Goal: Task Accomplishment & Management: Complete application form

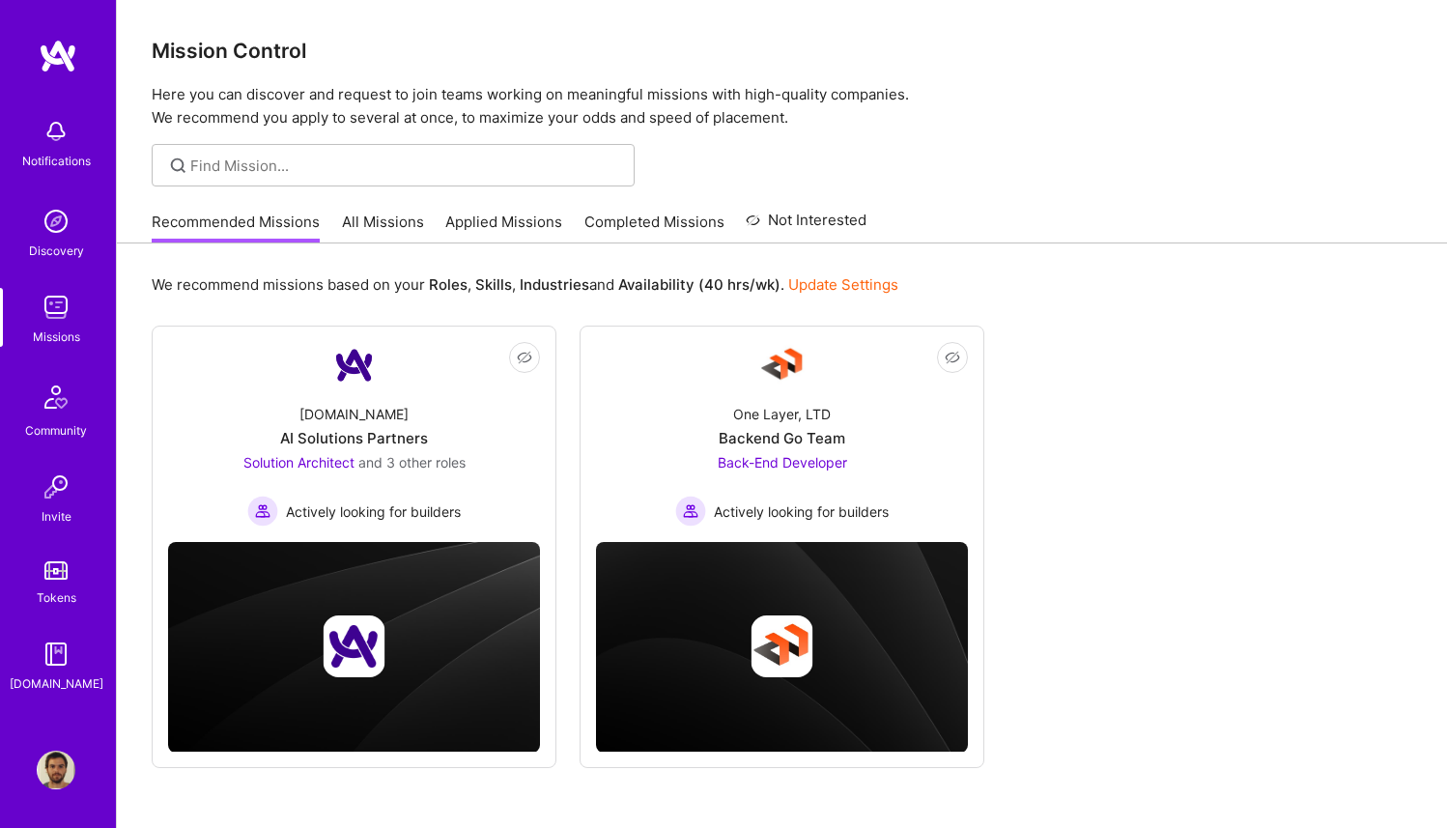
click at [532, 213] on link "Applied Missions" at bounding box center [503, 227] width 117 height 32
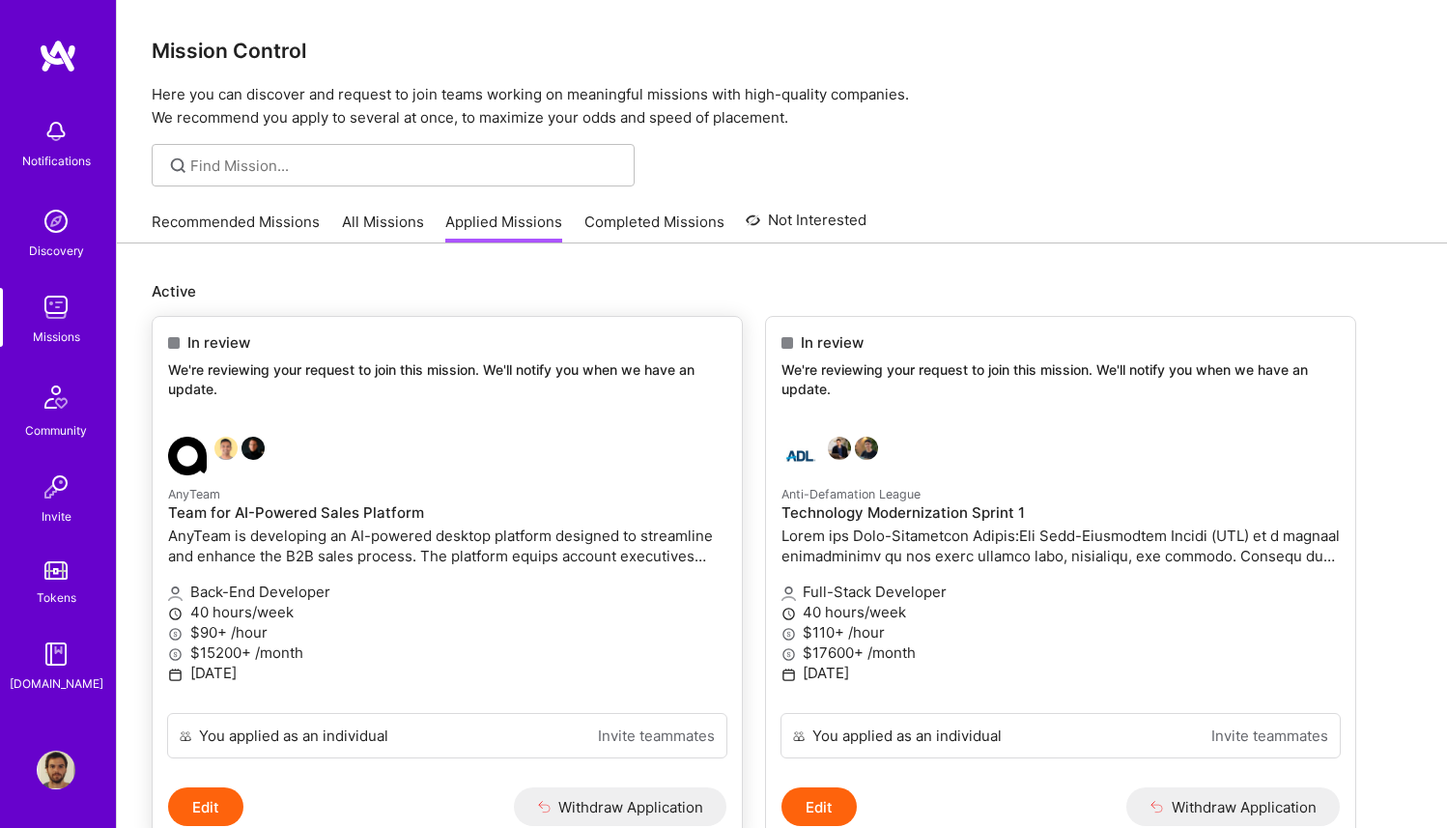
click at [514, 433] on link "AnyTeam Team for AI-Powered Sales Platform AnyTeam is developing an AI-powered …" at bounding box center [447, 567] width 589 height 292
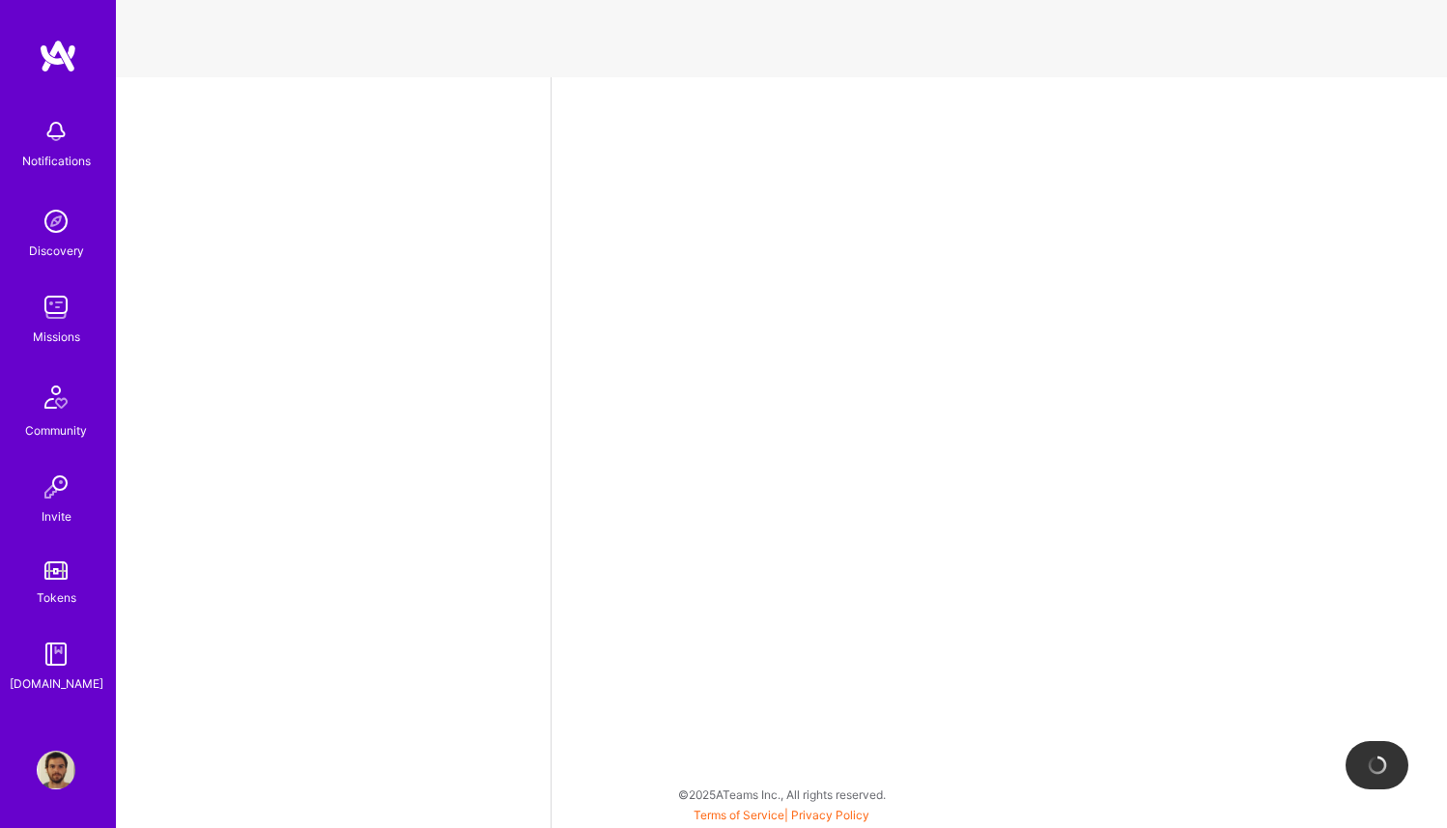
select select "BR"
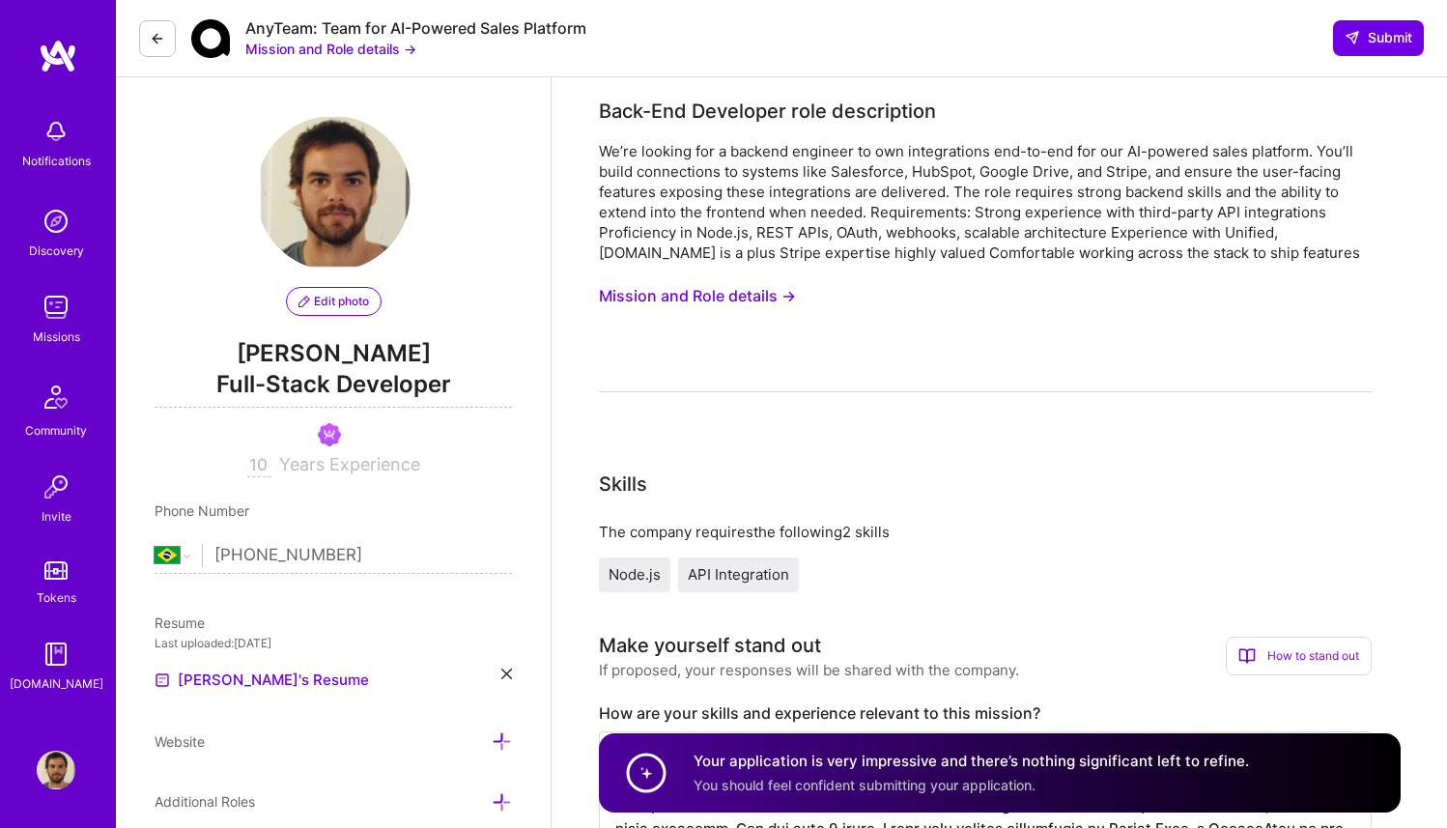
click at [374, 46] on button "Mission and Role details →" at bounding box center [330, 49] width 171 height 20
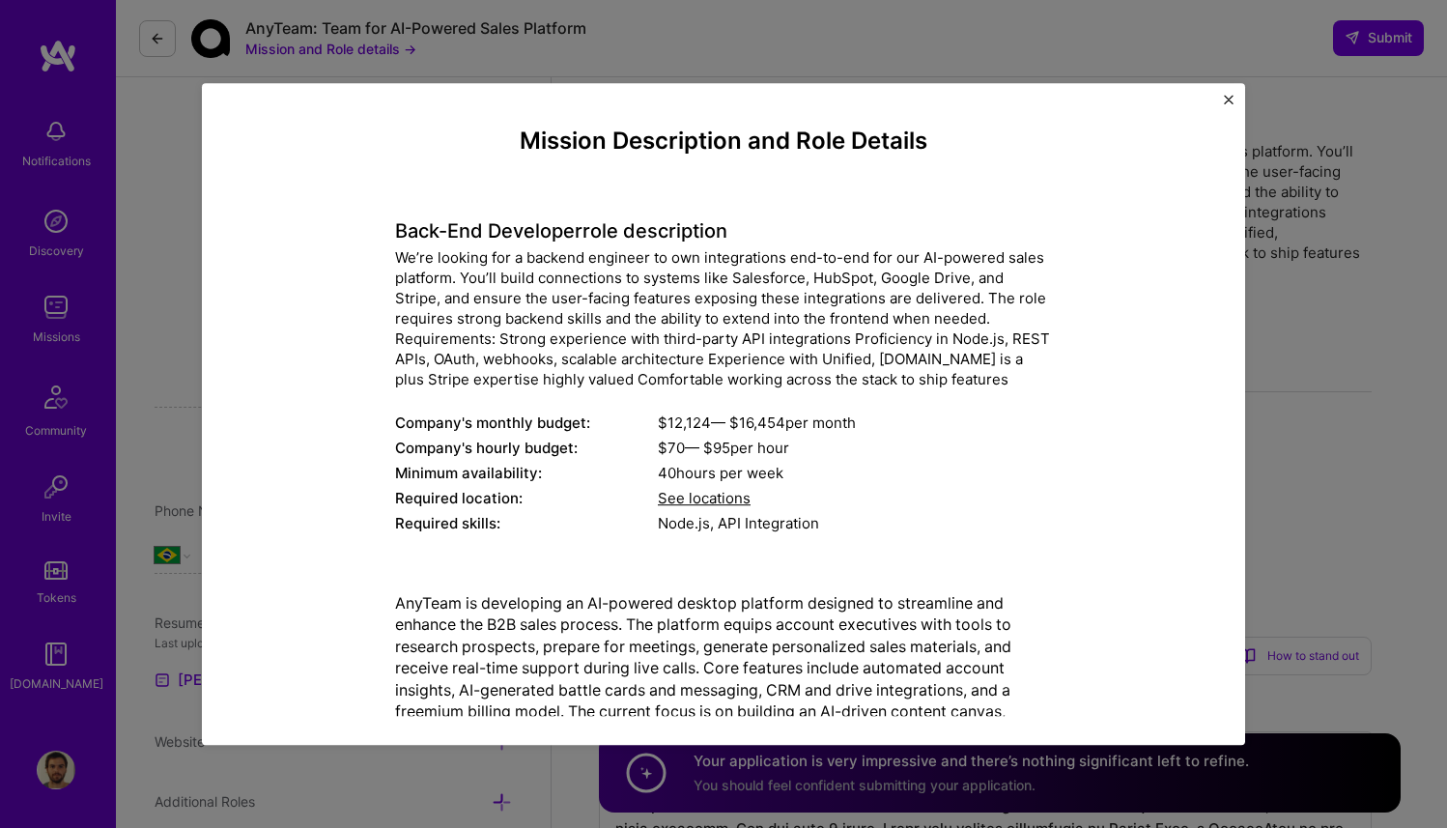
click at [1331, 296] on div "Mission Description and Role Details Back-End Developer role description We’re …" at bounding box center [723, 414] width 1447 height 828
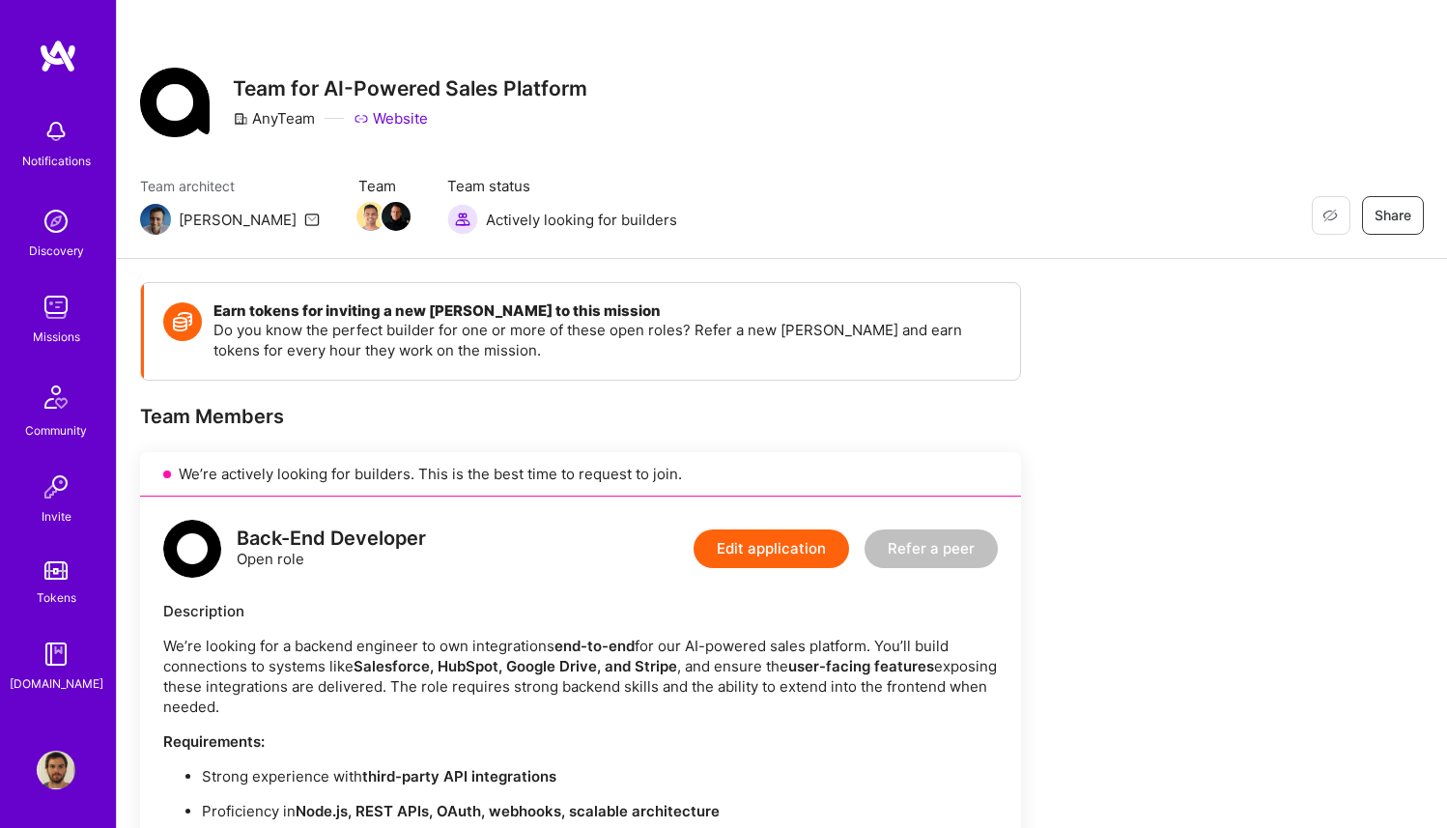
click at [184, 220] on div "[PERSON_NAME]" at bounding box center [238, 220] width 118 height 20
click at [155, 220] on img at bounding box center [155, 219] width 31 height 31
click at [304, 219] on icon at bounding box center [311, 218] width 15 height 15
click at [154, 219] on img at bounding box center [155, 219] width 31 height 31
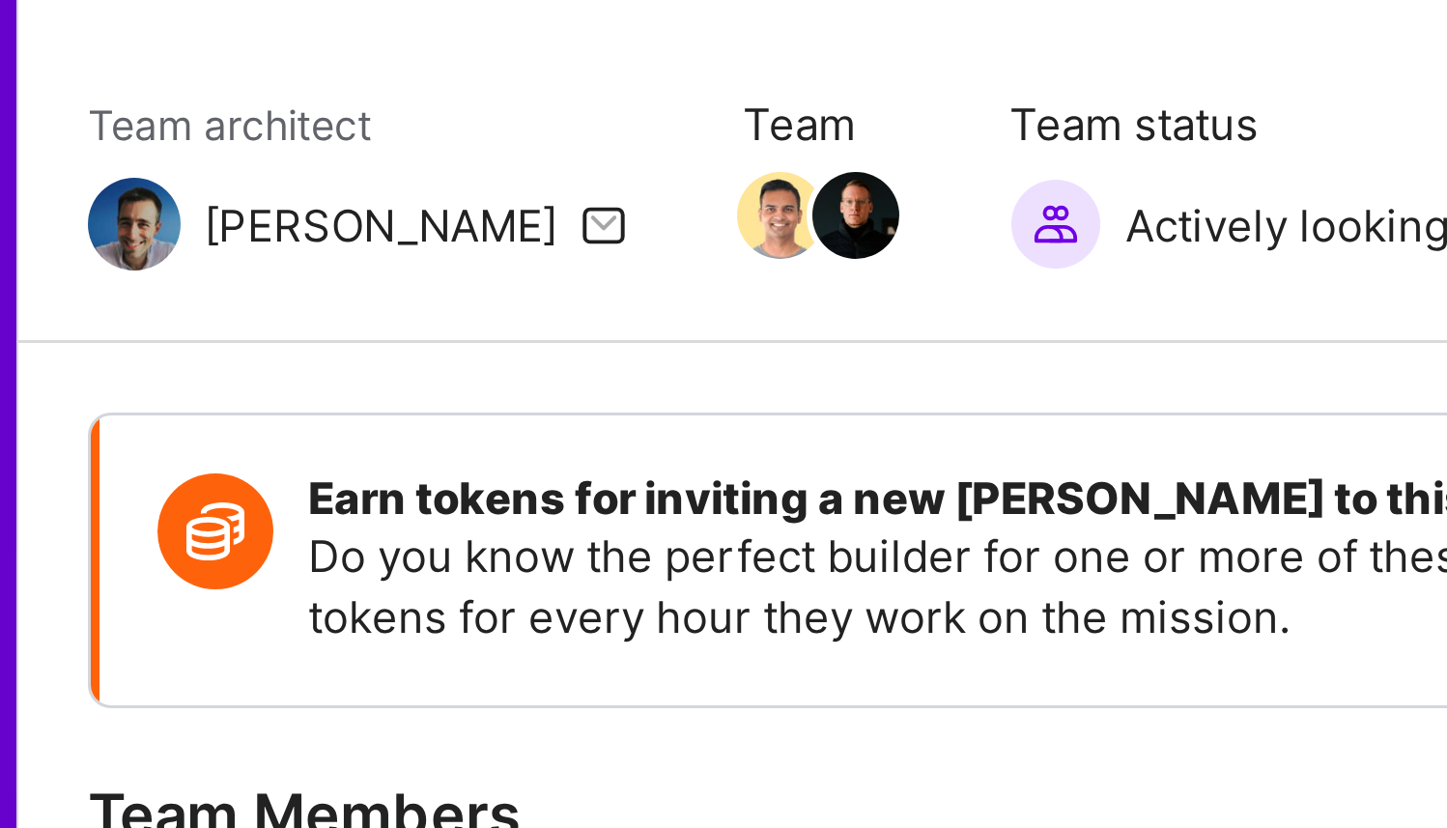
click at [154, 221] on img at bounding box center [155, 219] width 31 height 31
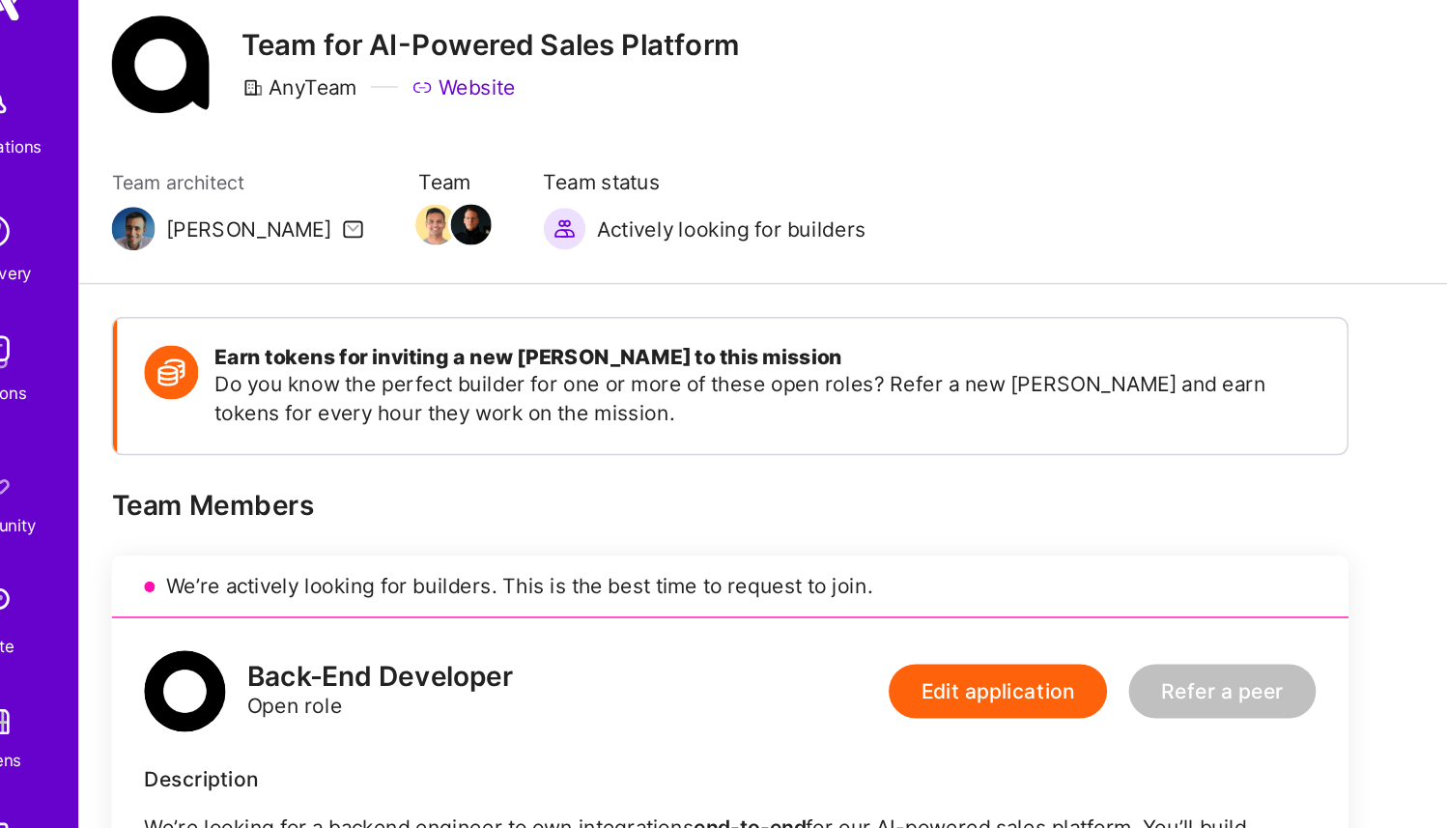
click at [304, 218] on icon at bounding box center [311, 218] width 15 height 15
click at [412, 120] on link "Website" at bounding box center [390, 118] width 74 height 20
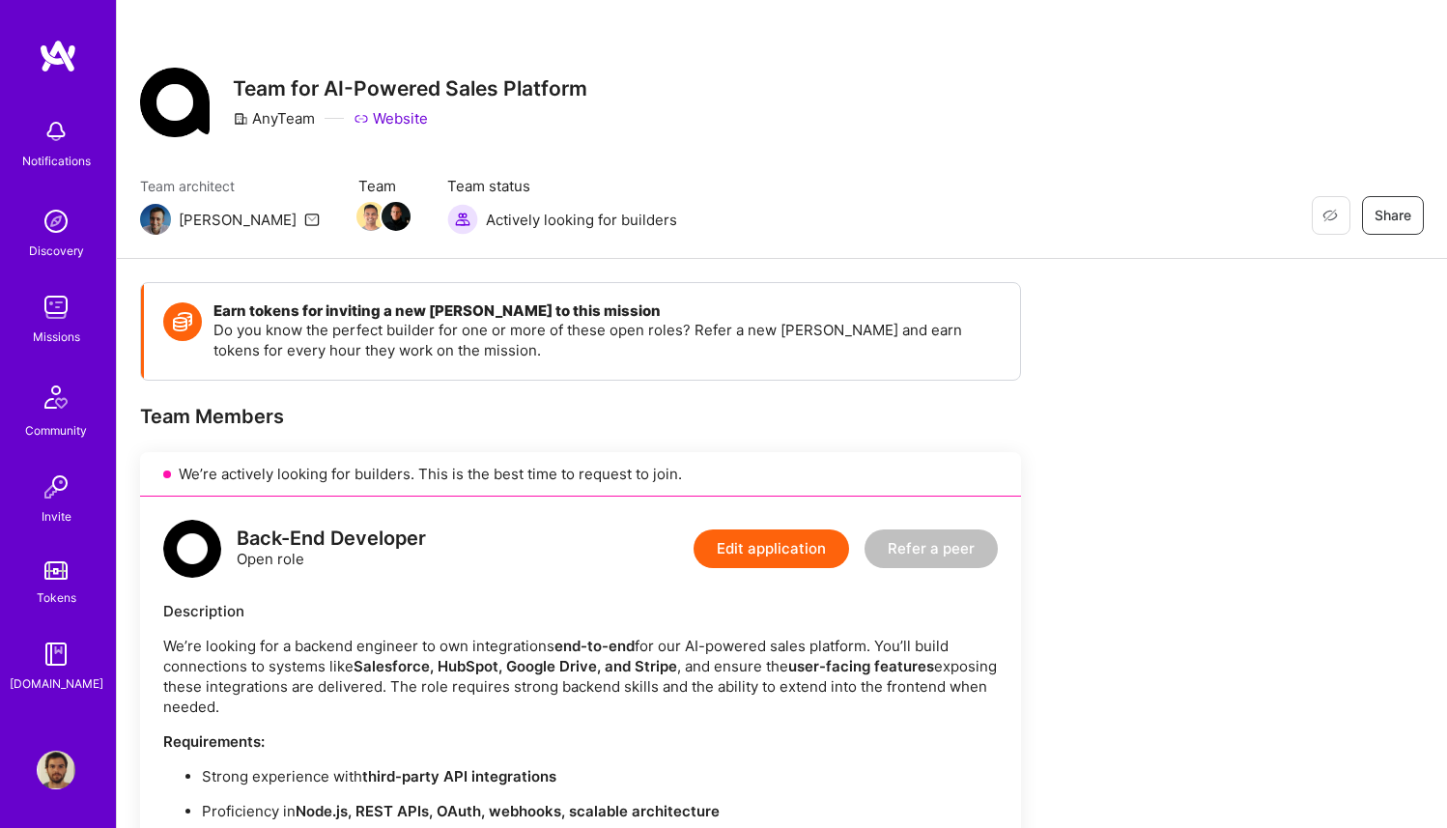
click at [180, 218] on div "[PERSON_NAME]" at bounding box center [238, 220] width 118 height 20
click at [166, 218] on img at bounding box center [155, 219] width 31 height 31
click at [52, 393] on img at bounding box center [56, 397] width 46 height 46
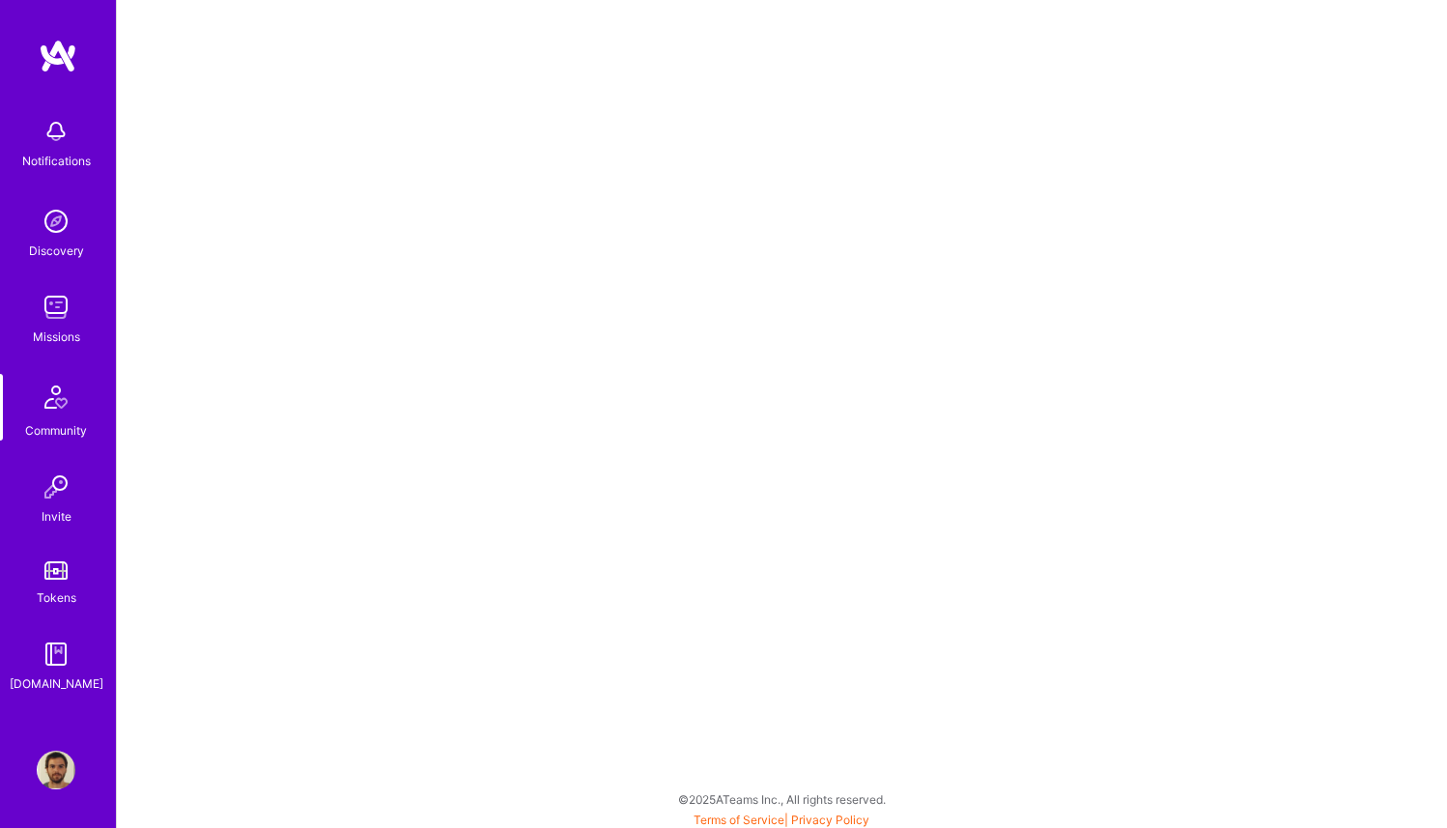
click at [62, 221] on img at bounding box center [56, 221] width 39 height 39
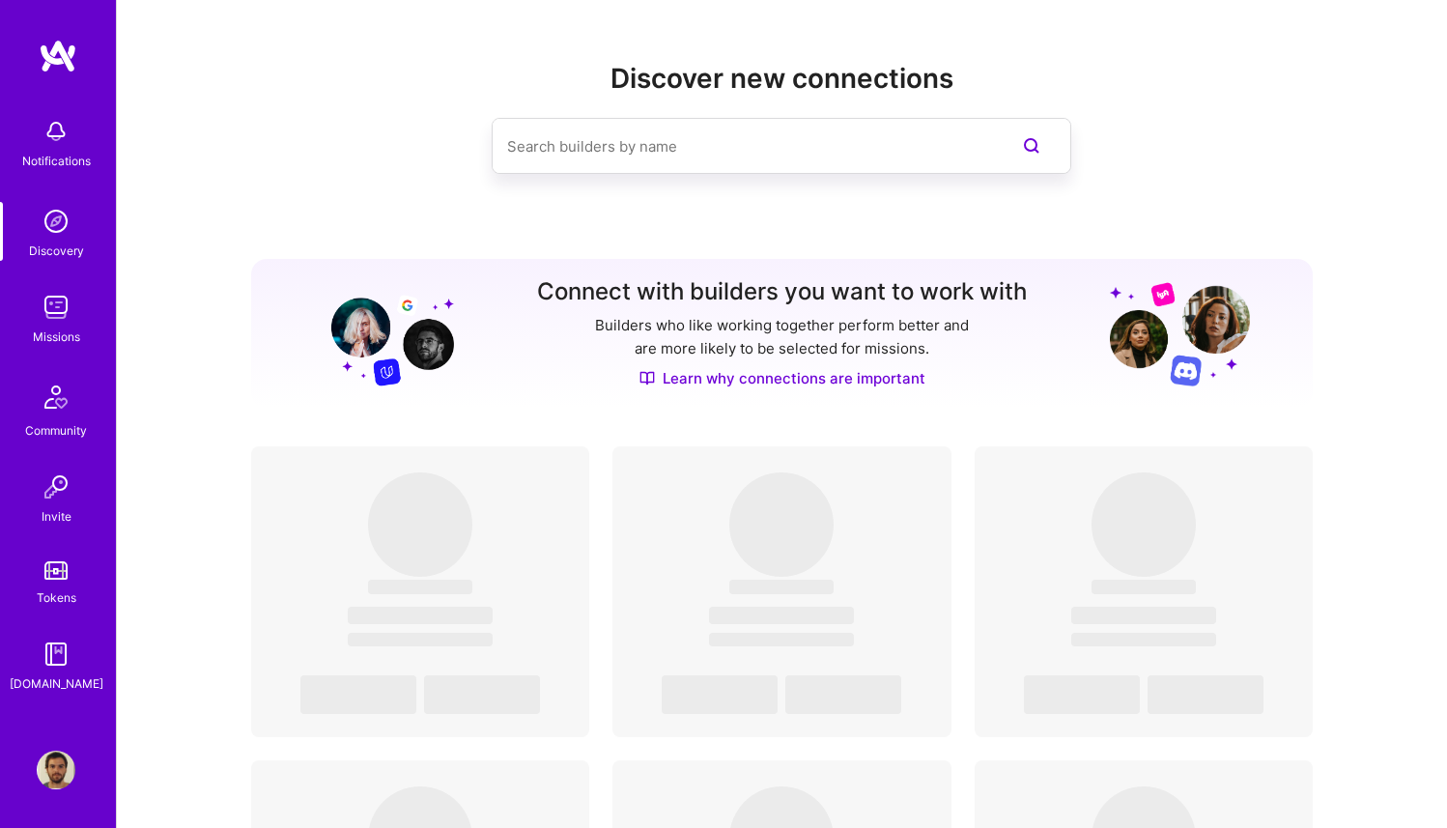
click at [605, 145] on input at bounding box center [742, 146] width 471 height 49
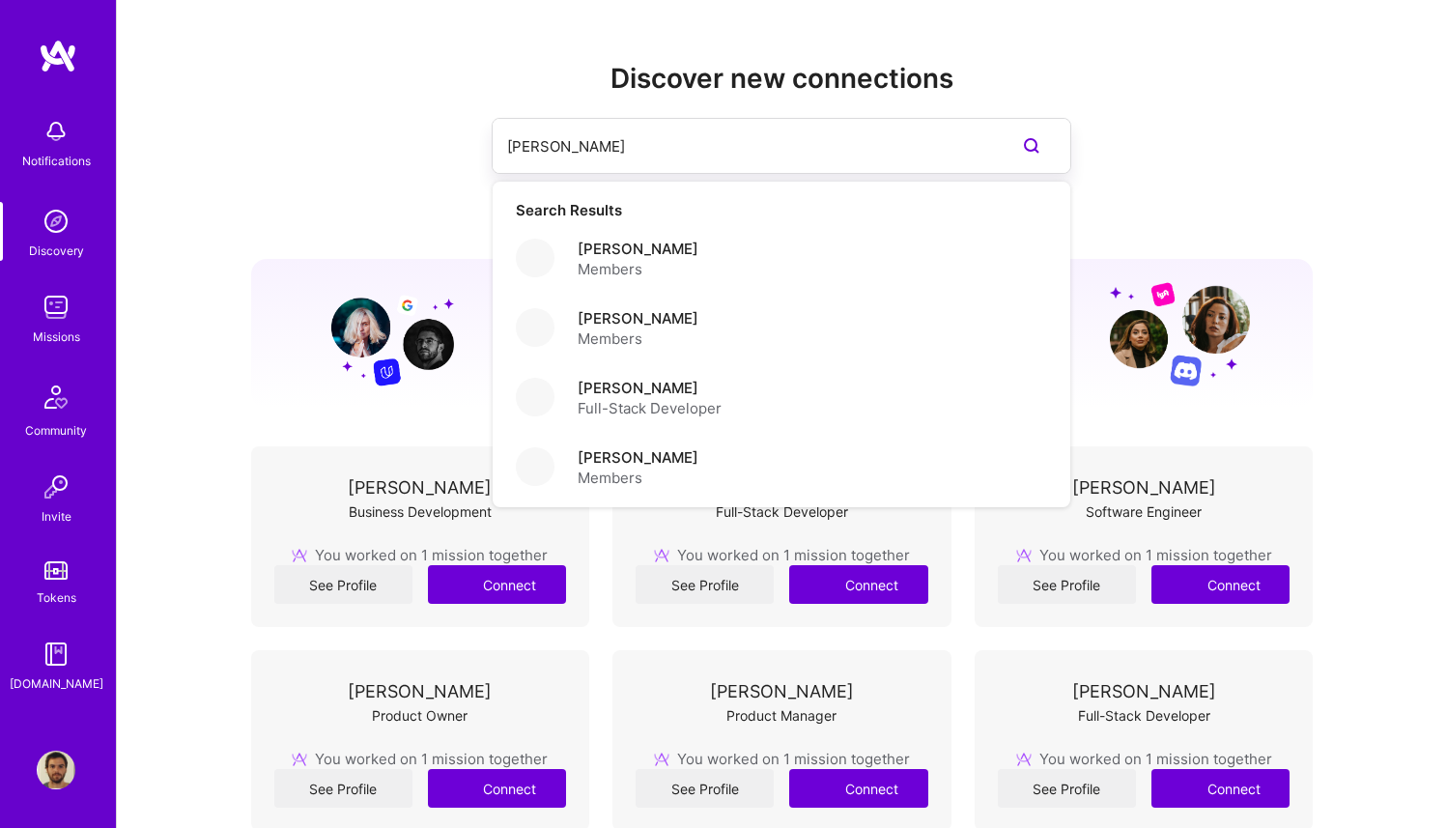
type input "[PERSON_NAME]"
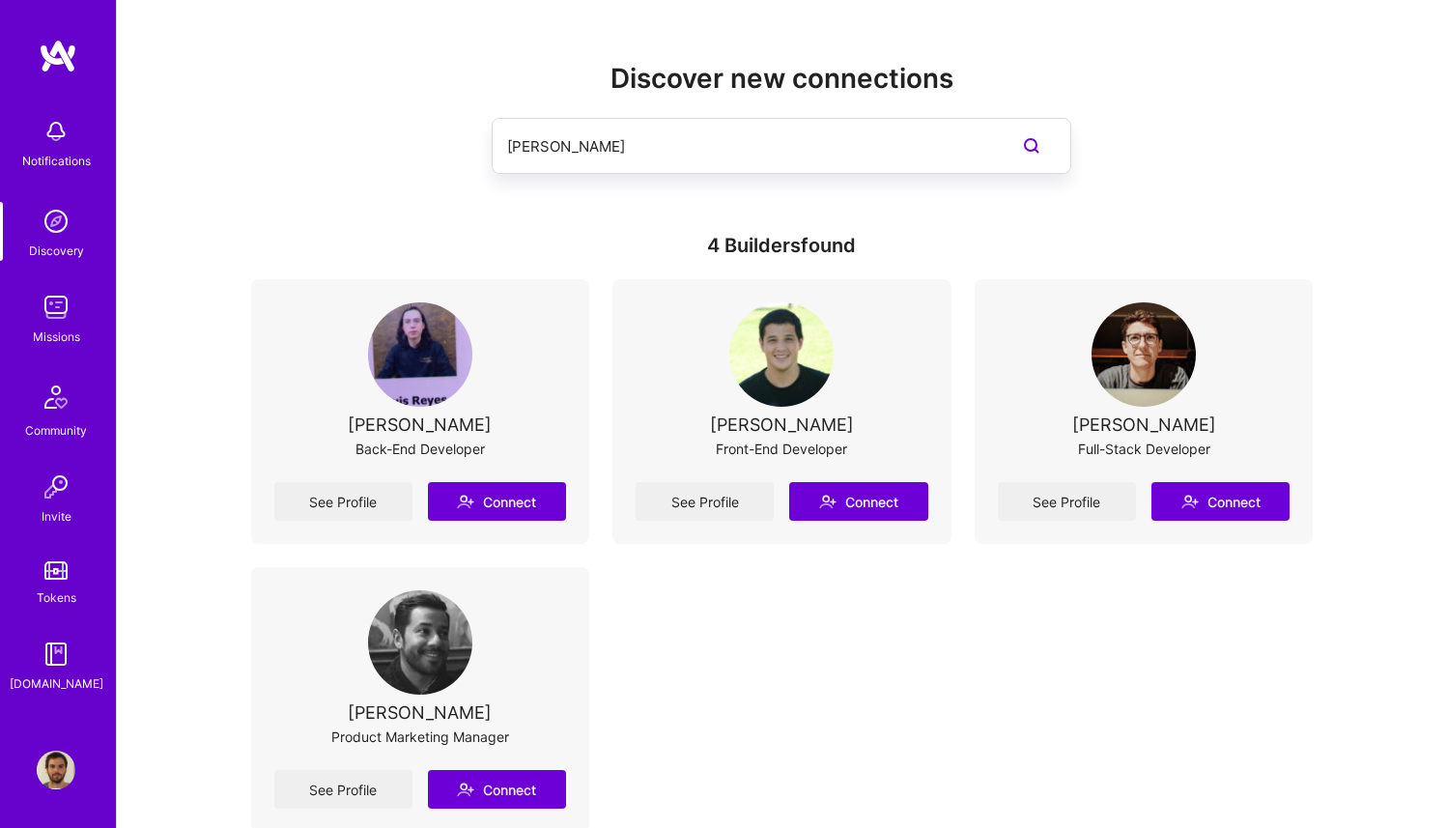
click at [61, 47] on img at bounding box center [58, 56] width 39 height 35
